Goal: Task Accomplishment & Management: Use online tool/utility

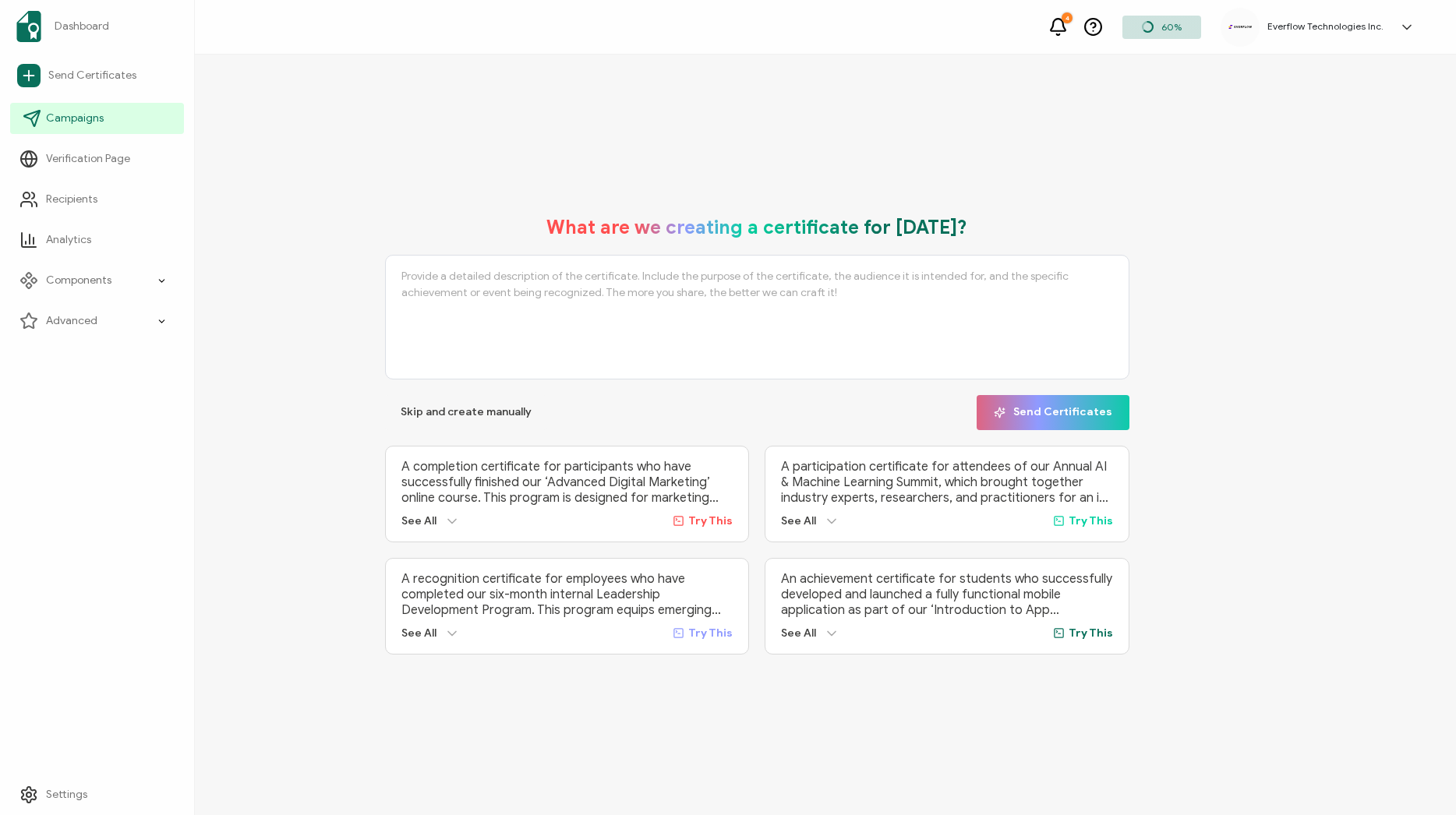
click at [114, 118] on link "Campaigns" at bounding box center [97, 119] width 174 height 31
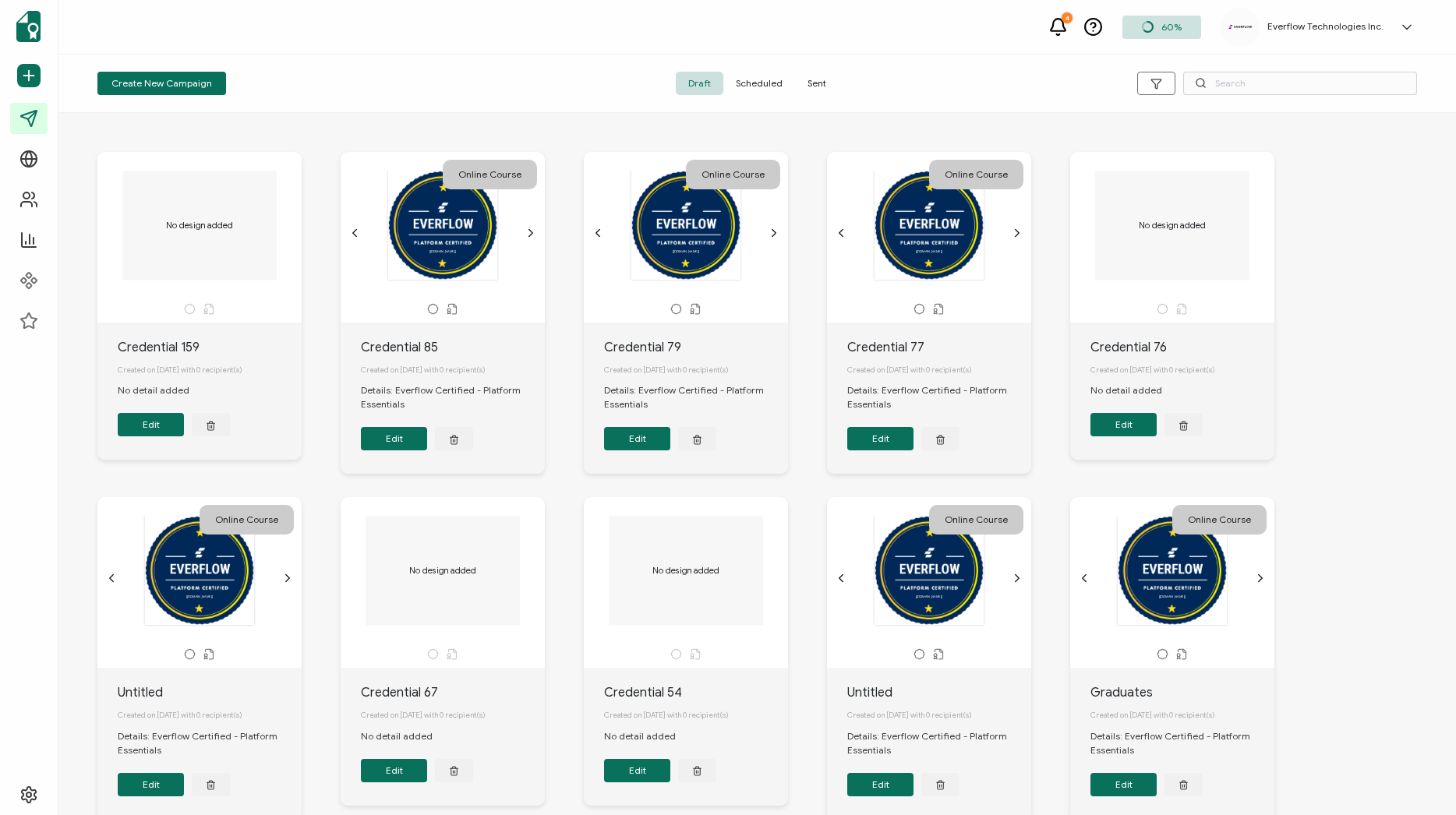
click at [811, 90] on span "Sent" at bounding box center [816, 83] width 43 height 24
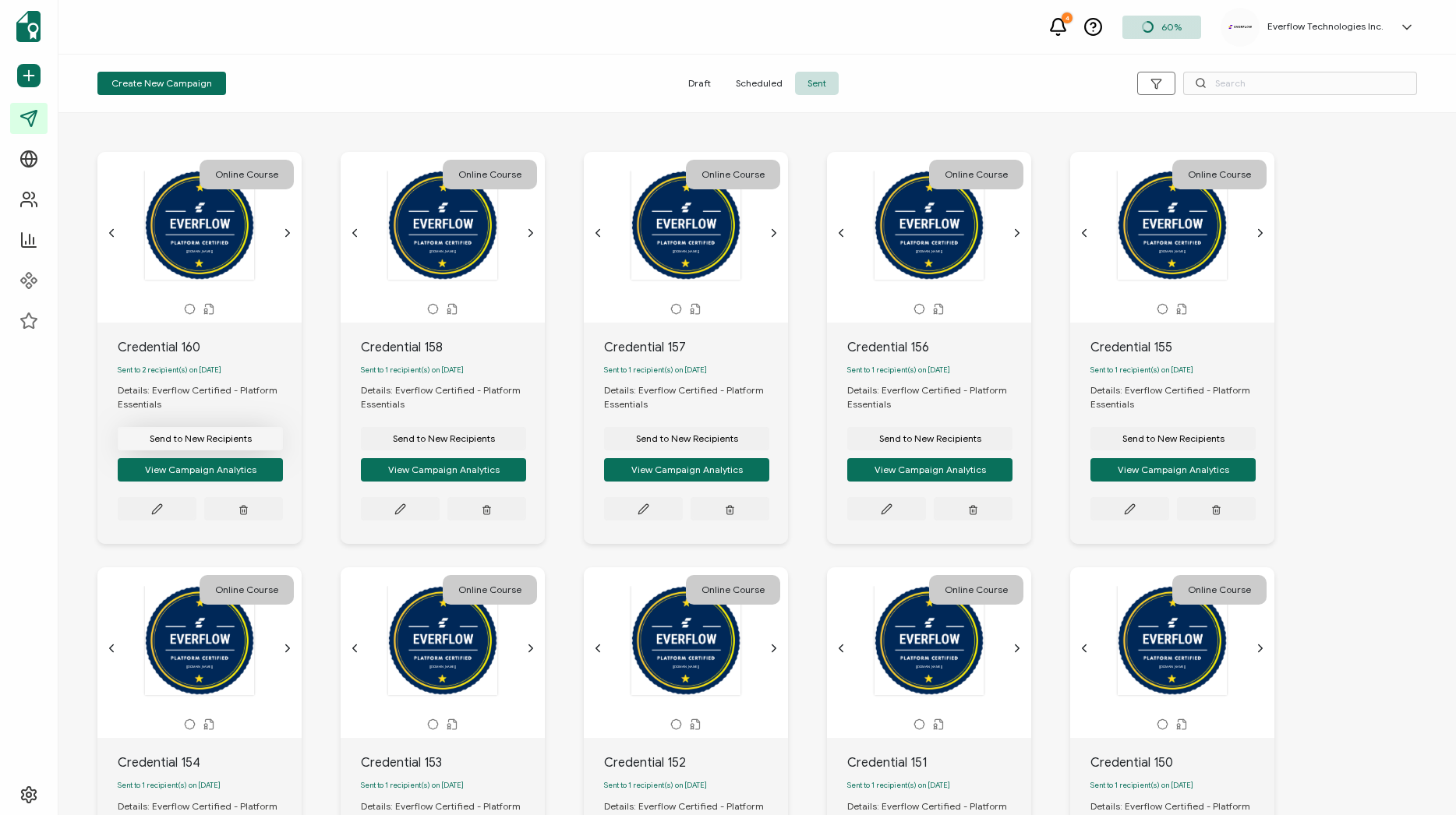
click at [188, 440] on span "Send to New Recipients" at bounding box center [201, 438] width 102 height 9
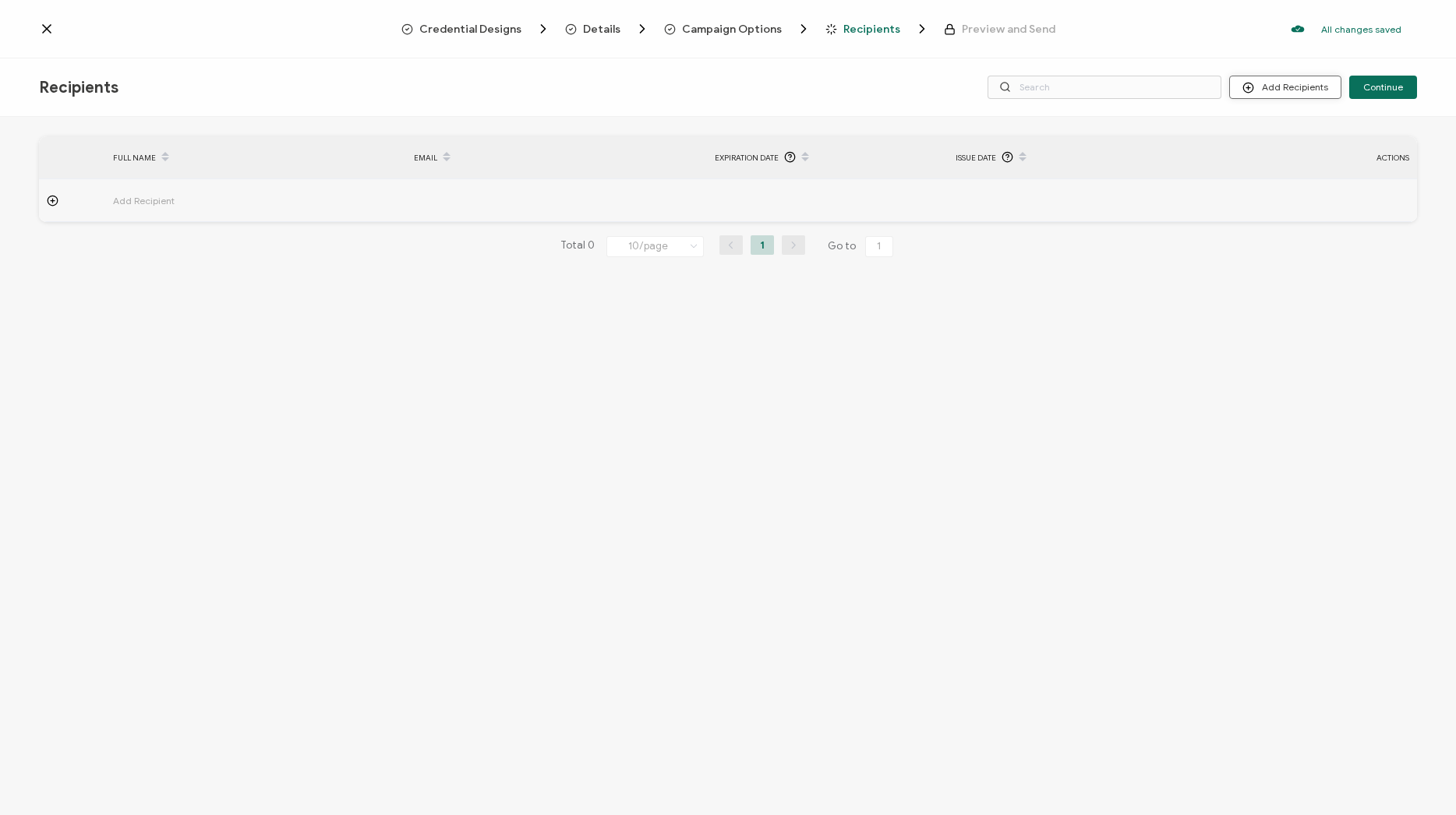
click at [1291, 80] on button "Add Recipients" at bounding box center [1285, 87] width 112 height 24
click at [1282, 153] on span "Import From Recipients" at bounding box center [1317, 155] width 101 height 11
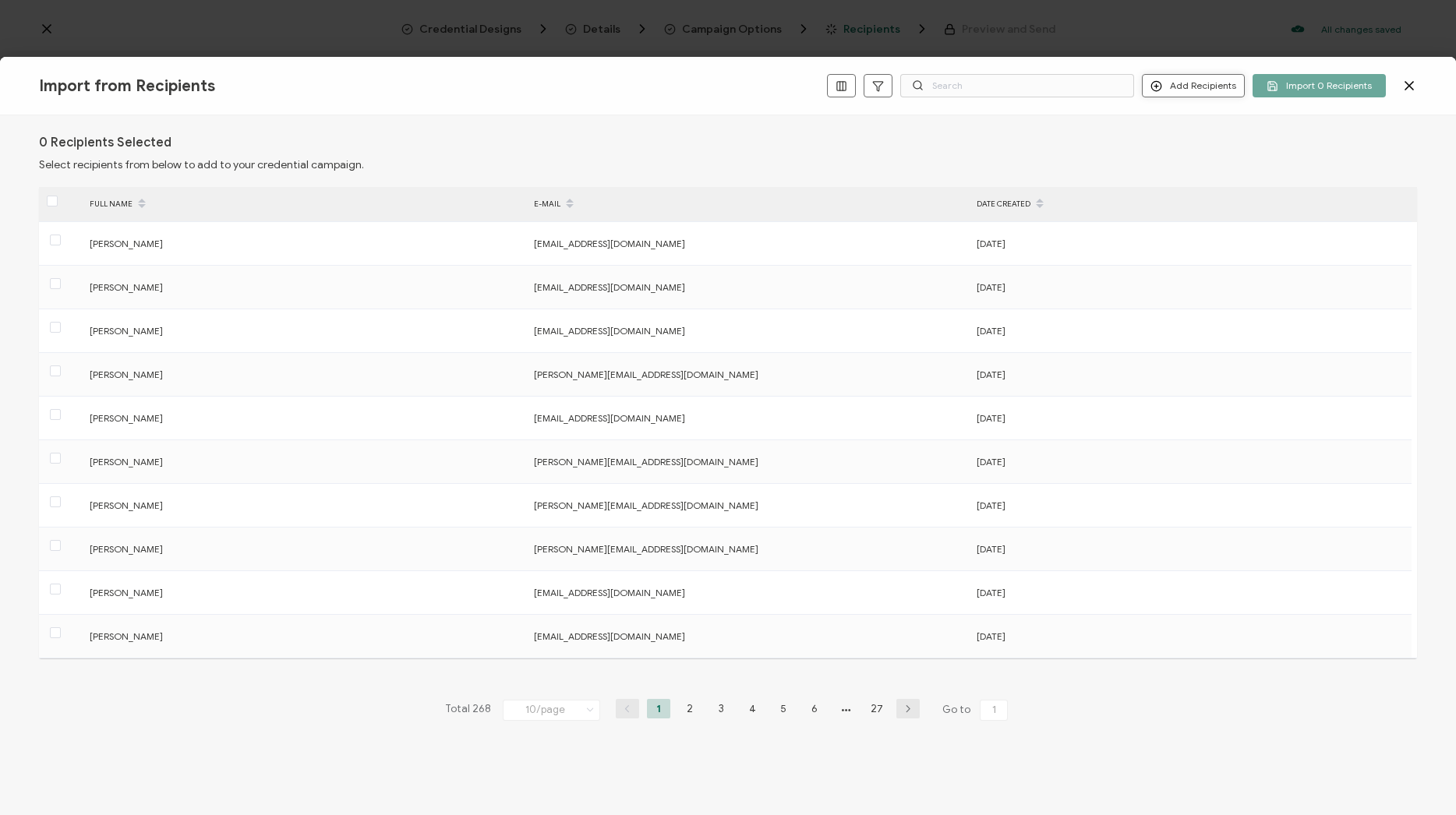
click at [1174, 81] on button "Add Recipients" at bounding box center [1193, 85] width 103 height 24
click at [1198, 96] on button "Add Recipients" at bounding box center [1193, 85] width 103 height 24
click at [1191, 96] on button "Add Recipients" at bounding box center [1193, 85] width 103 height 24
click at [1190, 139] on span "Add a Single Recipient" at bounding box center [1230, 141] width 98 height 11
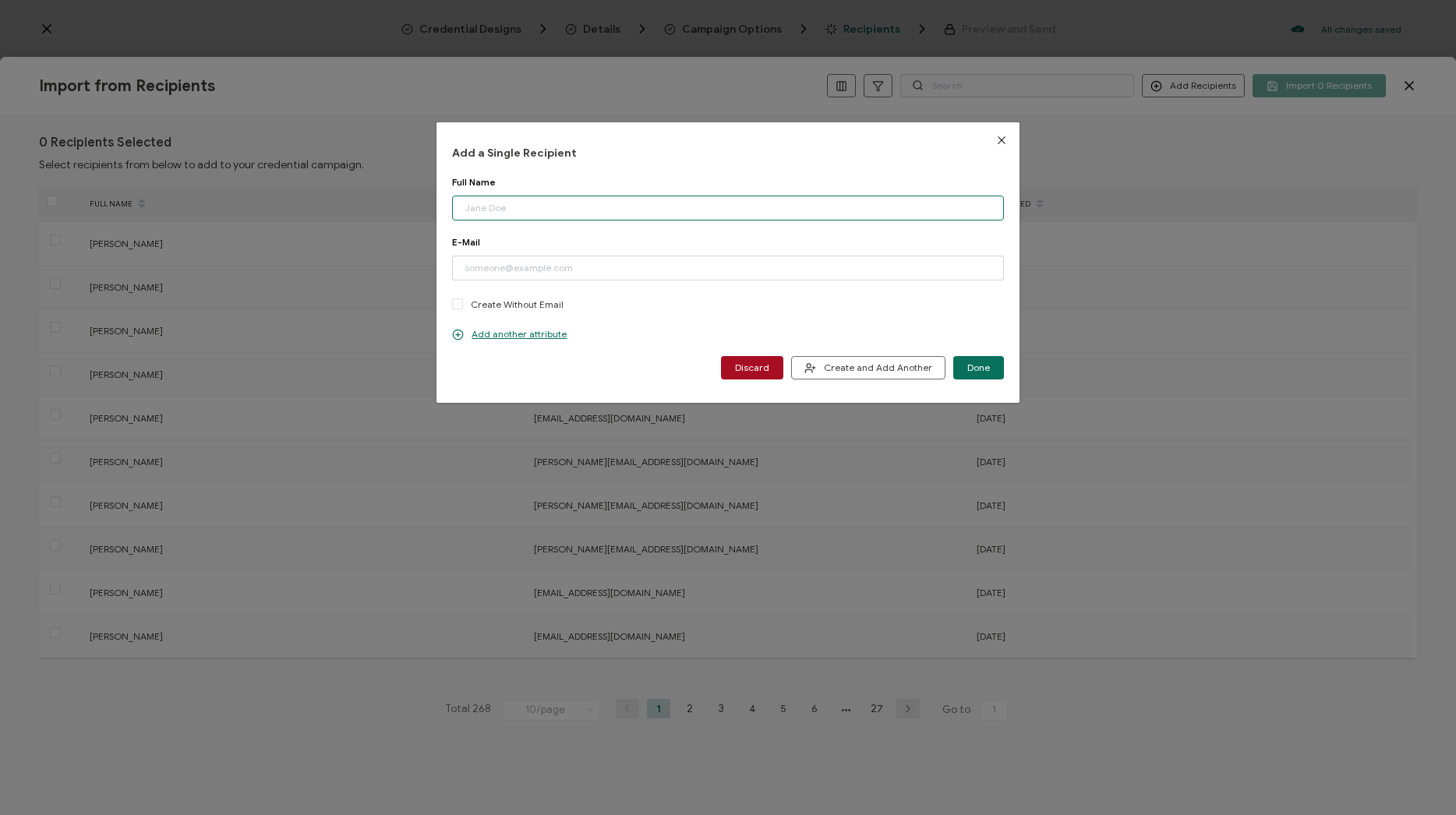
paste input "ghadir dalou Email: ghadir.dalou@group.one"
drag, startPoint x: 554, startPoint y: 210, endPoint x: 689, endPoint y: 209, distance: 135.0
click at [689, 209] on input "ghadir dalou Email: ghadir.dalou@group.one" at bounding box center [727, 208] width 551 height 25
type input "ghadir dalou"
paste input "ghadir.dalou@group.one"
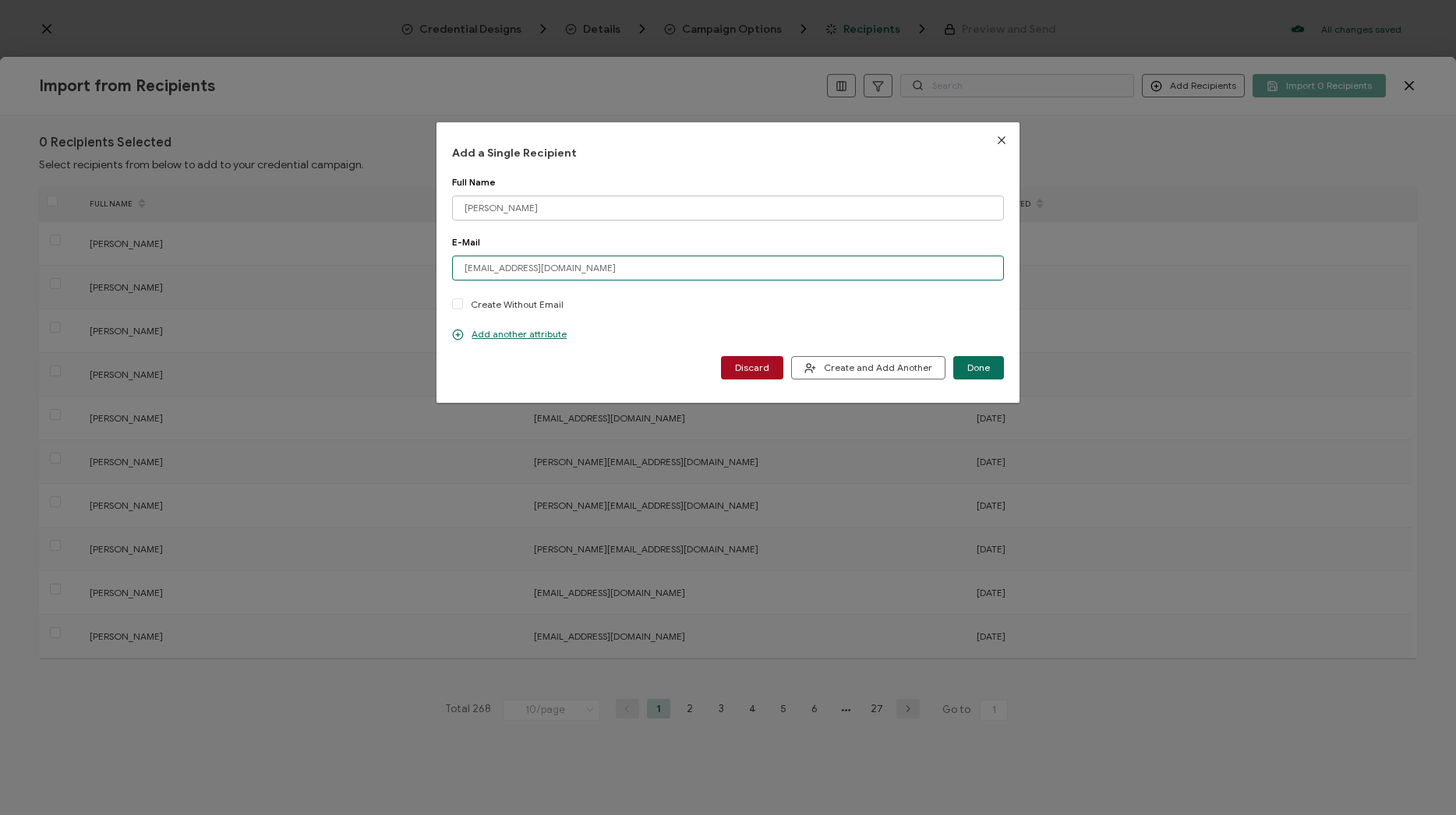
type input "ghadir.dalou@group.one"
drag, startPoint x: 468, startPoint y: 210, endPoint x: 440, endPoint y: 212, distance: 28.1
click at [440, 212] on div "Add a Single Recipient Full Name ghadir dalou Please enter a valid name. E-Mail…" at bounding box center [727, 263] width 582 height 281
click at [507, 208] on input "Gghadir dalou" at bounding box center [727, 208] width 551 height 25
type input "Gghadir Dalou"
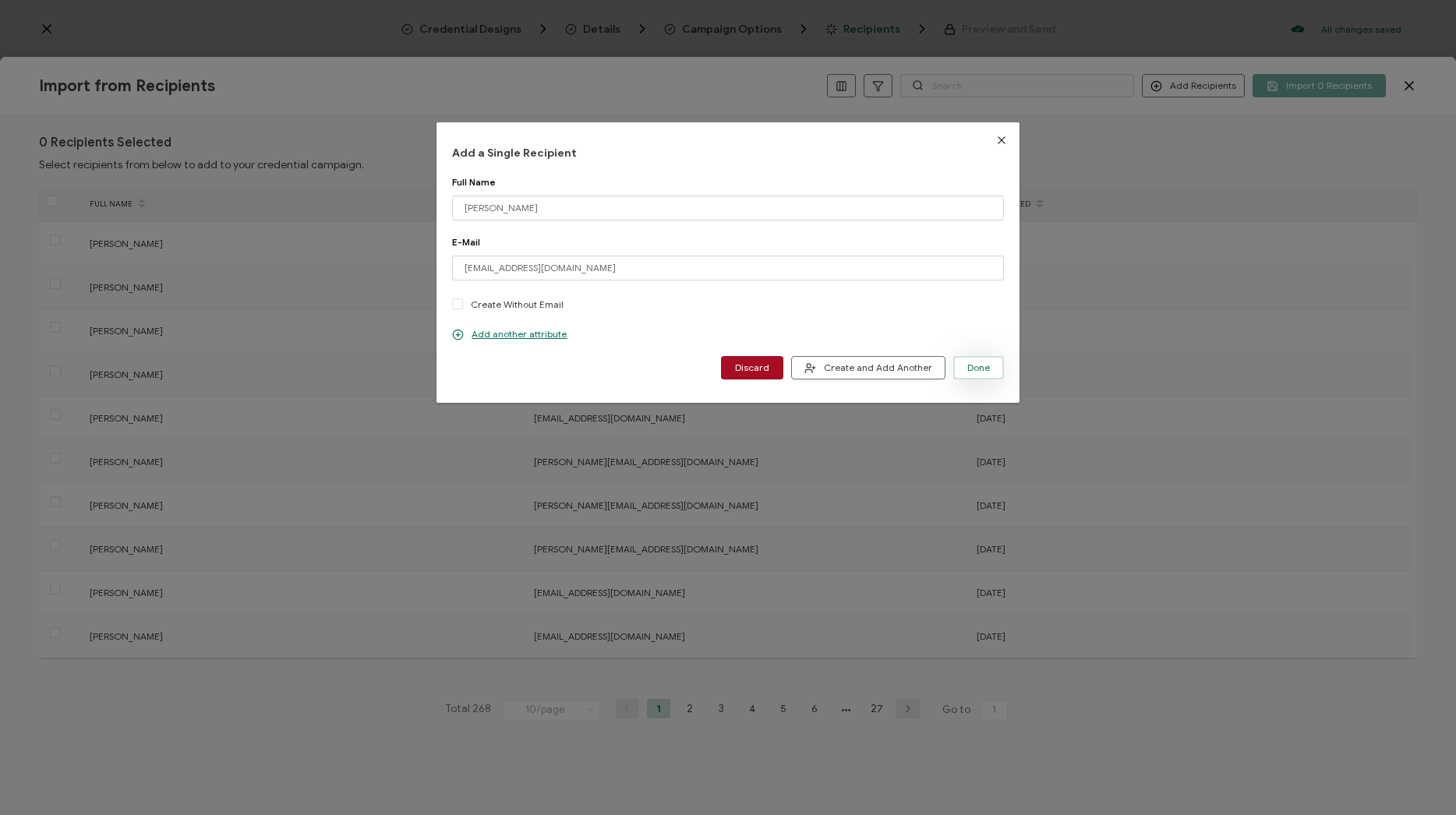
click at [967, 366] on span "Done" at bounding box center [979, 367] width 23 height 9
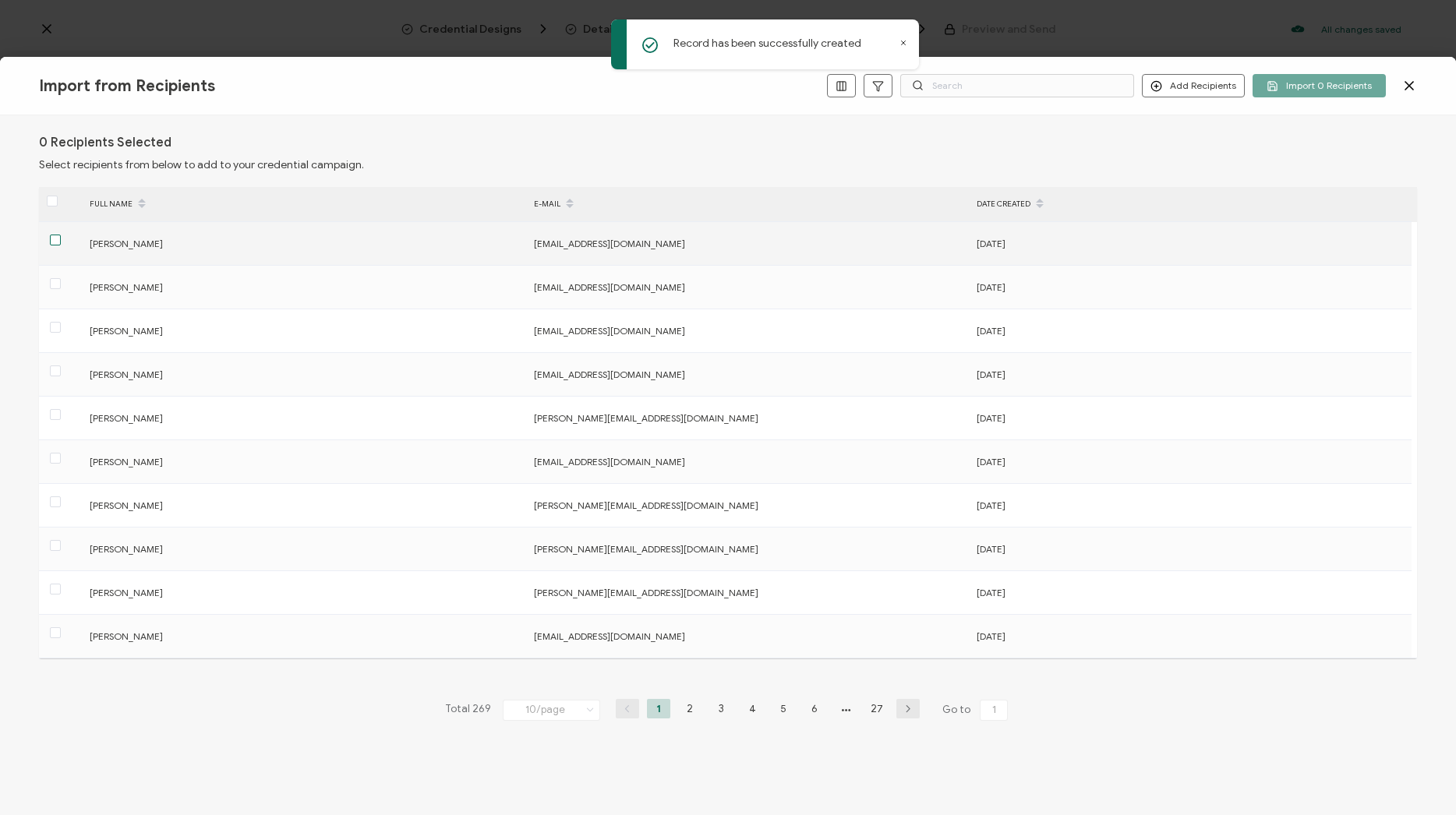
click at [60, 244] on span at bounding box center [55, 240] width 11 height 11
click at [61, 235] on input "checkbox" at bounding box center [61, 235] width 0 height 0
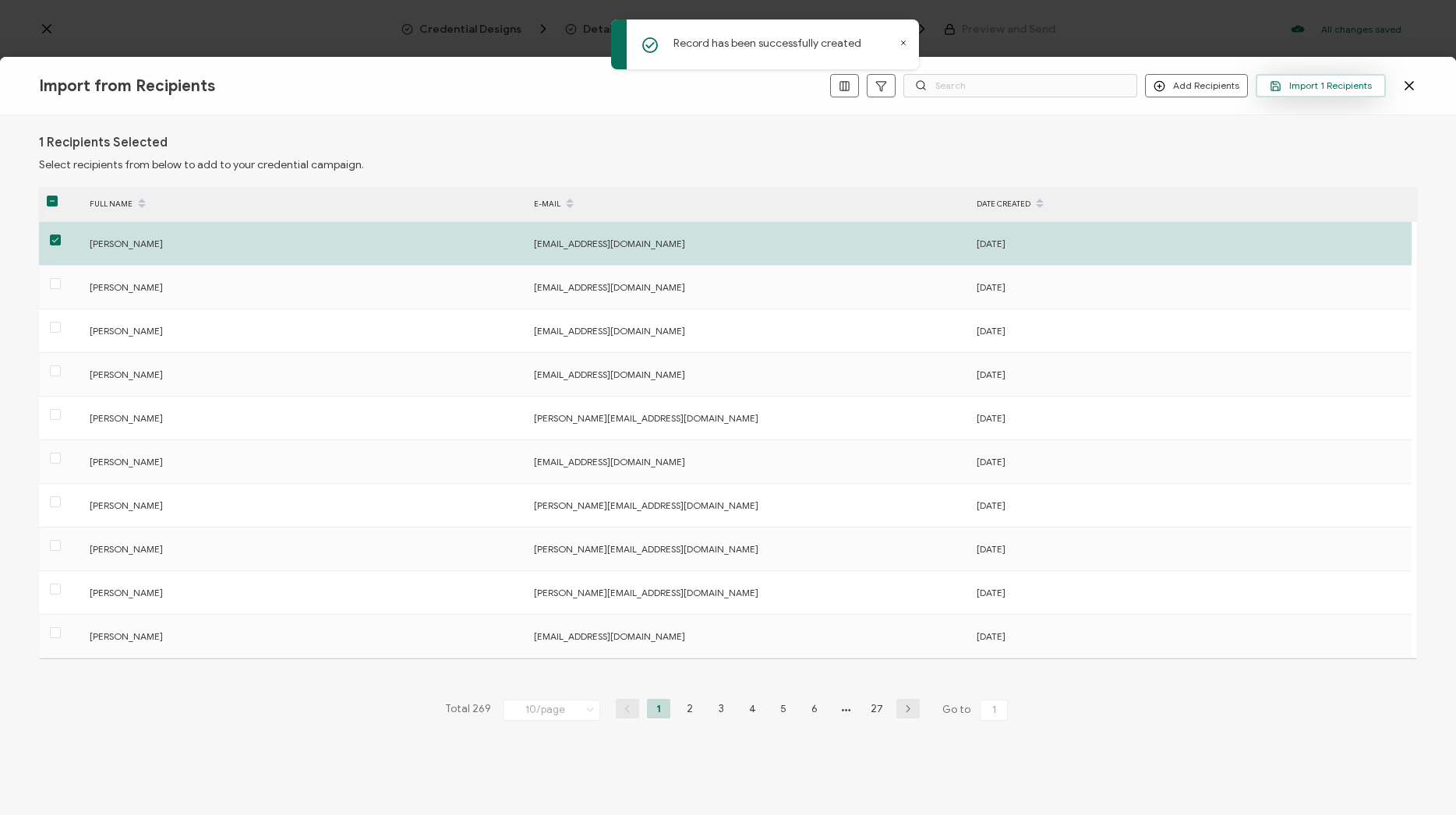
click at [1332, 90] on span "Import 1 Recipients" at bounding box center [1320, 86] width 102 height 11
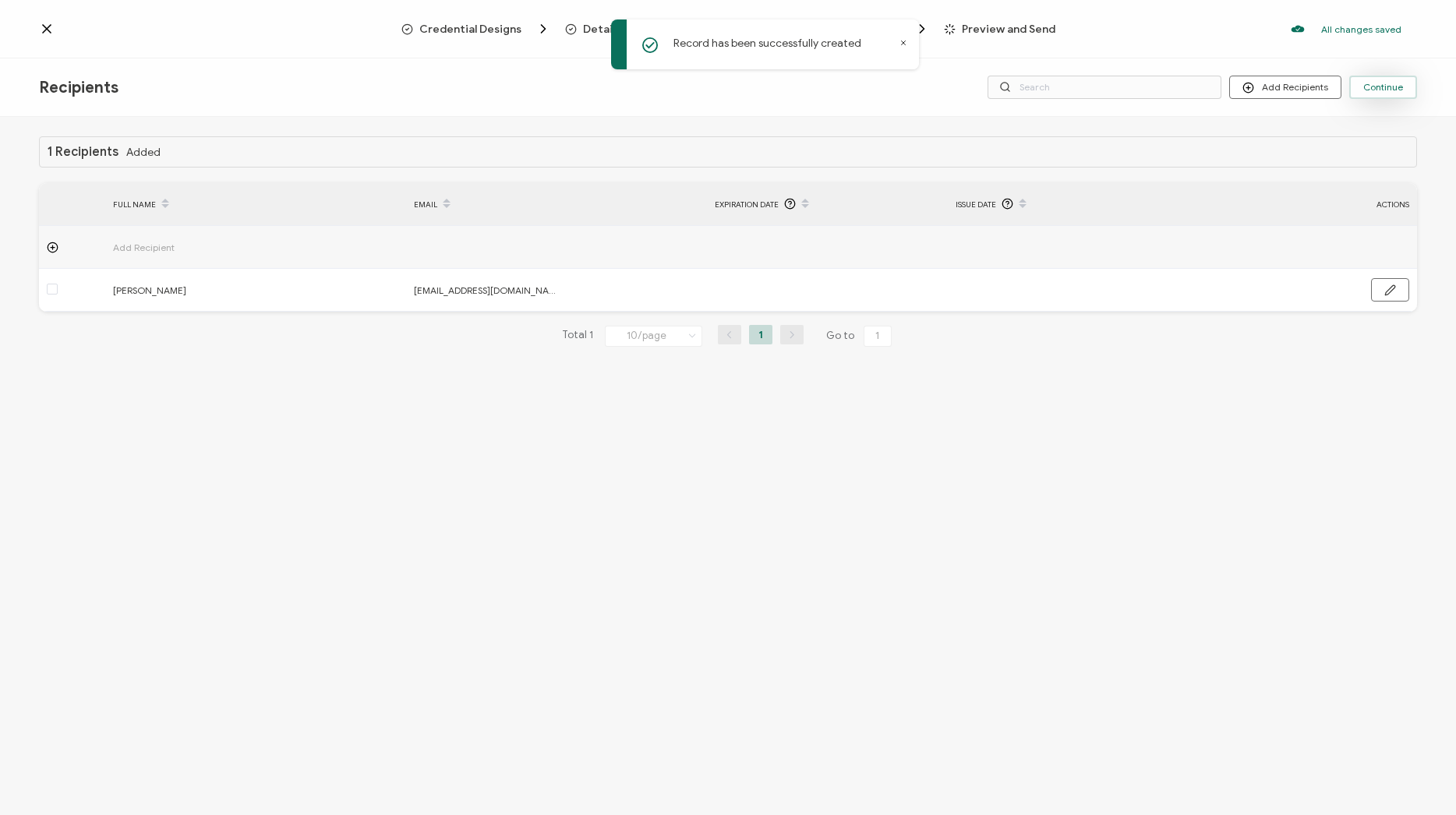
click at [1413, 90] on button "Continue" at bounding box center [1382, 87] width 68 height 24
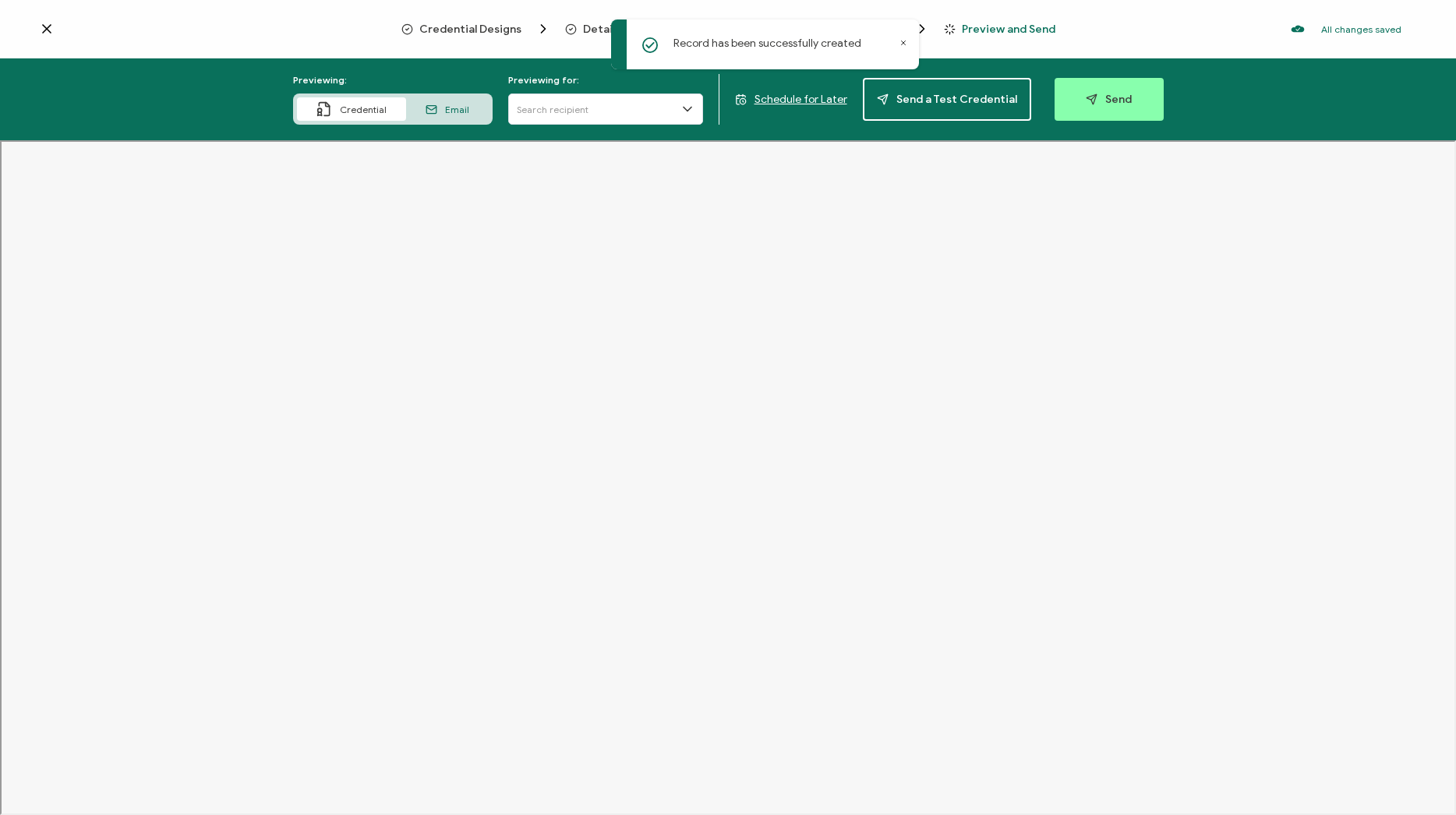
click at [1117, 96] on span "Send" at bounding box center [1109, 99] width 46 height 11
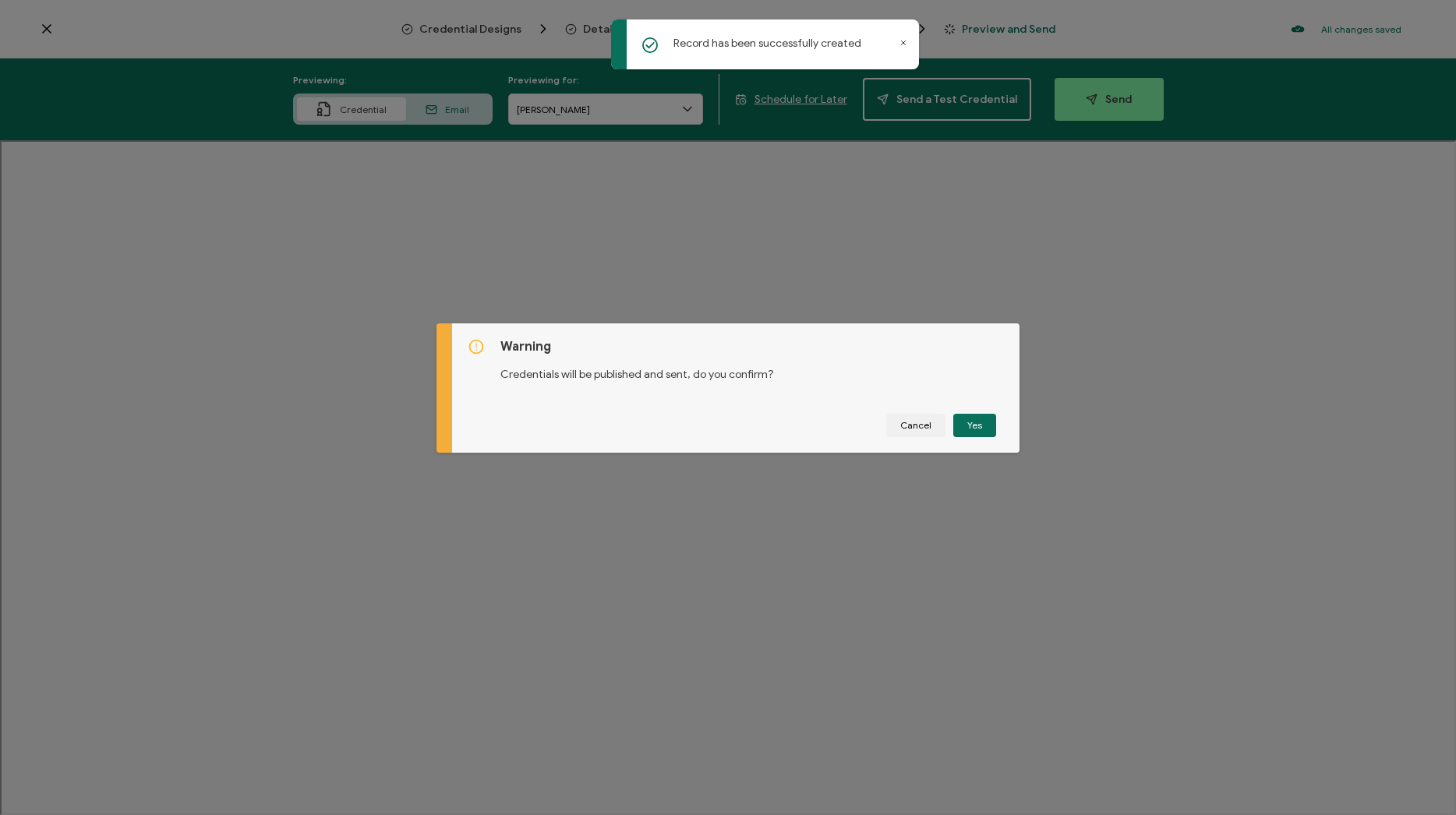
drag, startPoint x: 984, startPoint y: 426, endPoint x: 899, endPoint y: 313, distance: 141.4
click at [984, 426] on button "Yes" at bounding box center [975, 426] width 43 height 24
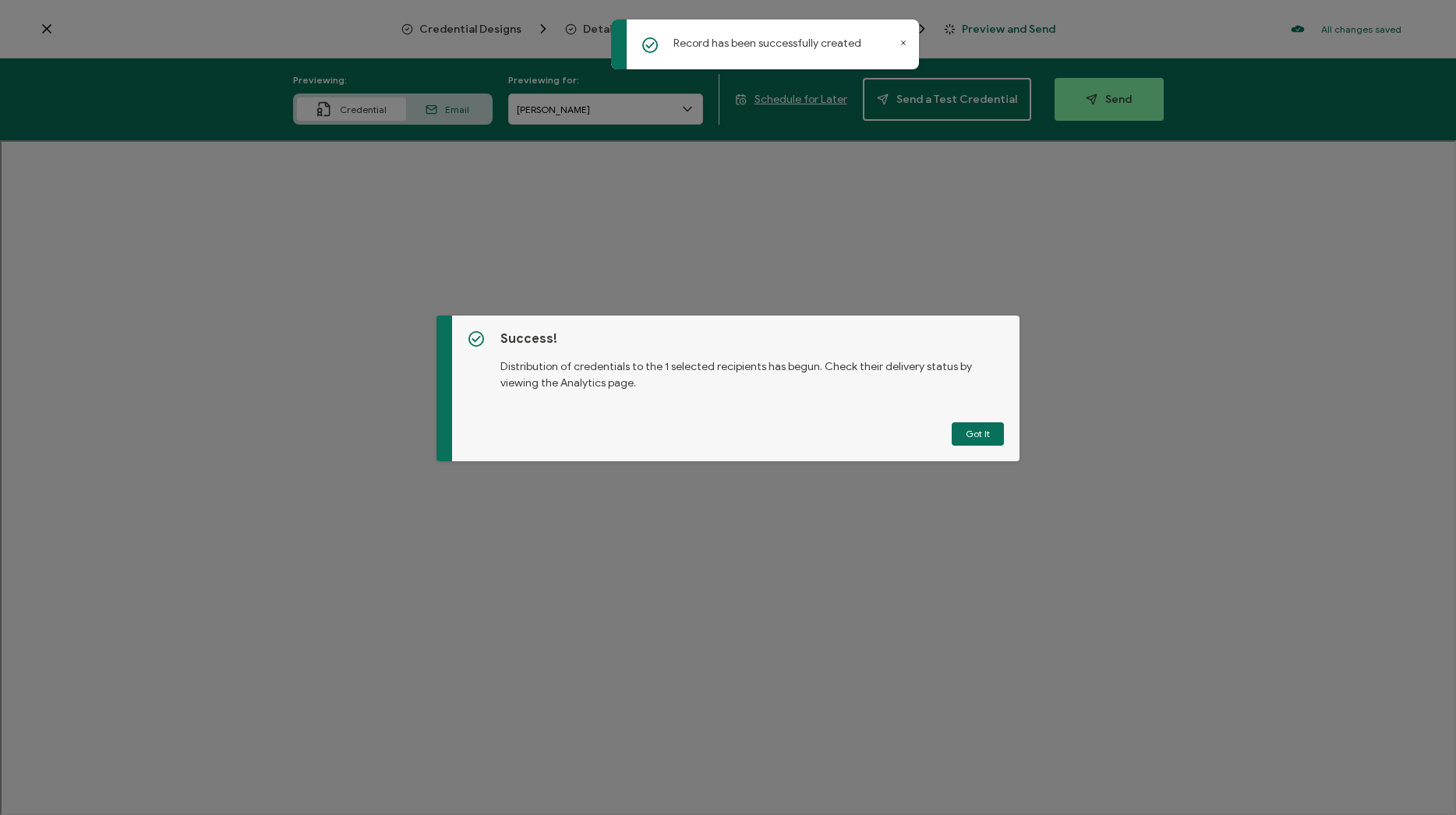
click at [967, 424] on button "Got It" at bounding box center [978, 434] width 52 height 24
